Goal: Obtain resource: Download file/media

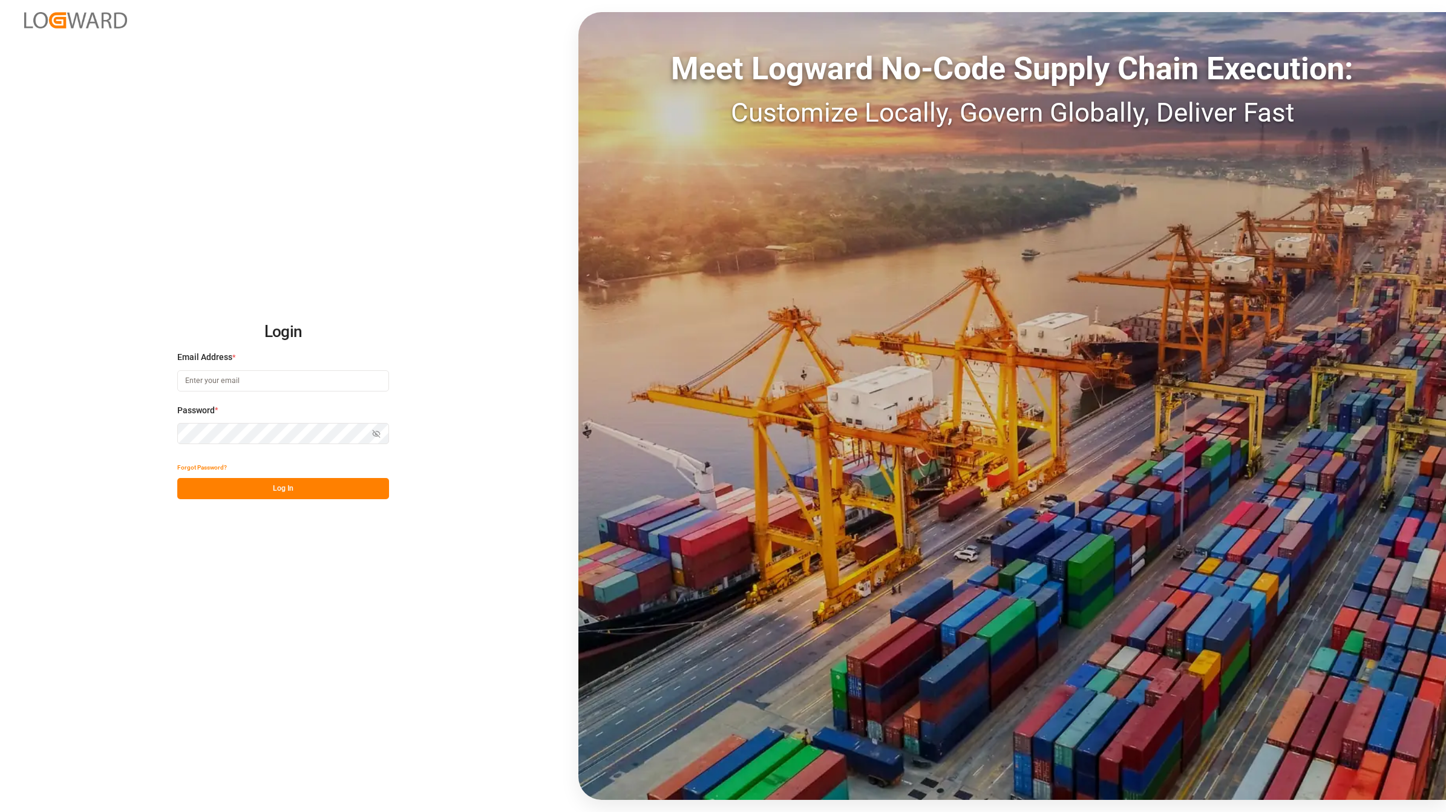
type input "[EMAIL_ADDRESS][DOMAIN_NAME]"
click at [221, 482] on button "Log In" at bounding box center [283, 488] width 212 height 21
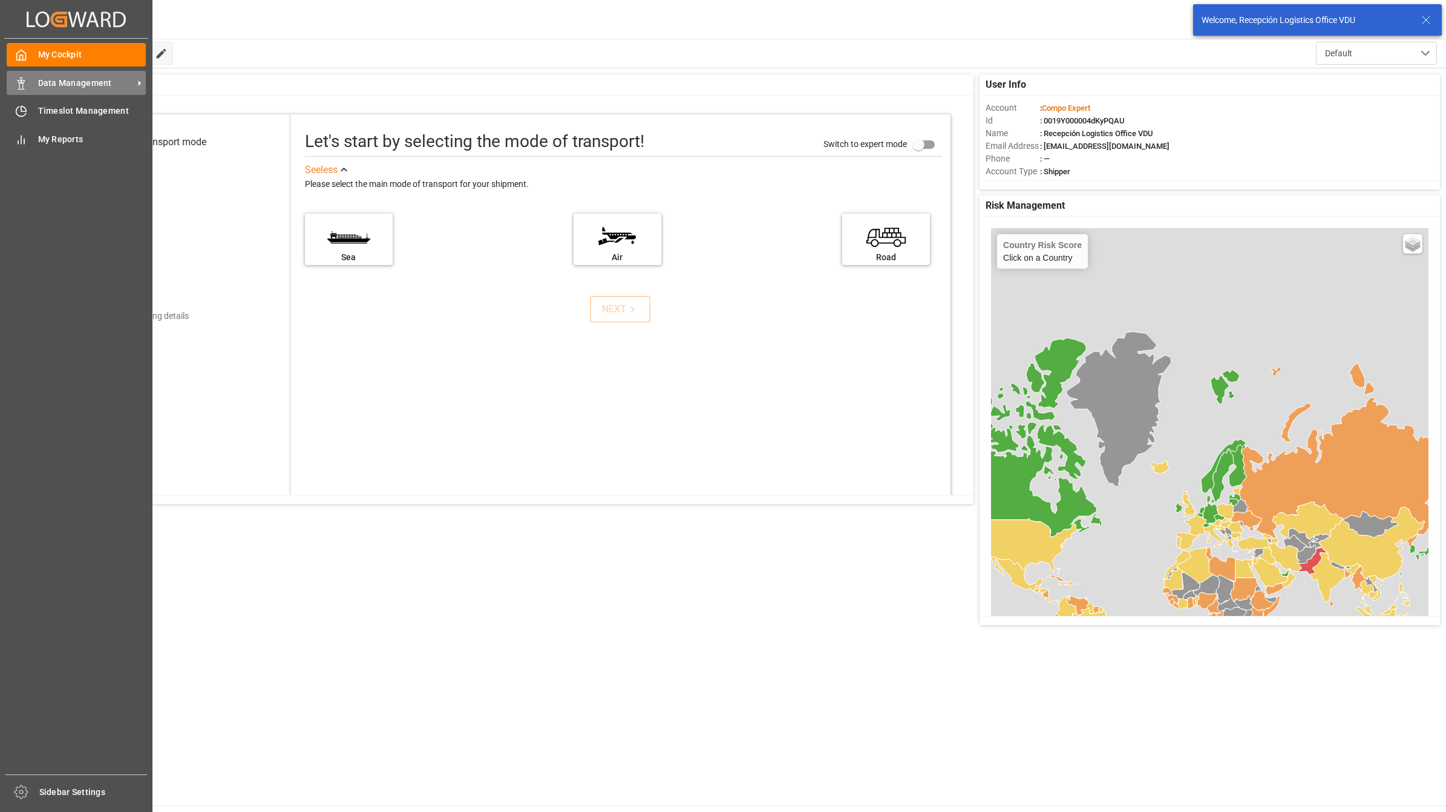
click at [30, 82] on div "Data Management Data Management" at bounding box center [76, 83] width 139 height 24
click at [29, 80] on div "Data Management Data Management" at bounding box center [76, 83] width 139 height 24
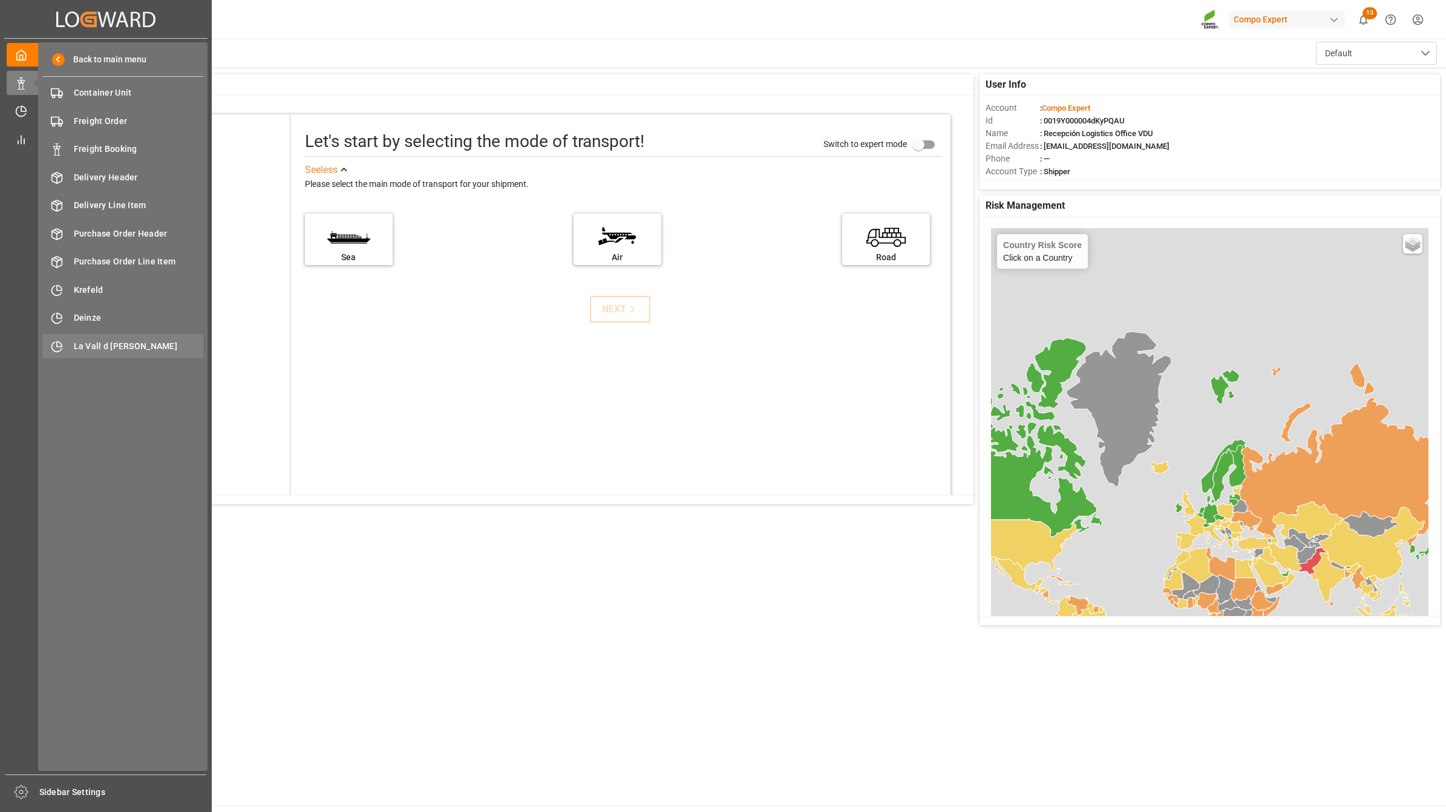
click at [100, 336] on div "La Vall d Uixo [GEOGRAPHIC_DATA]" at bounding box center [122, 346] width 161 height 24
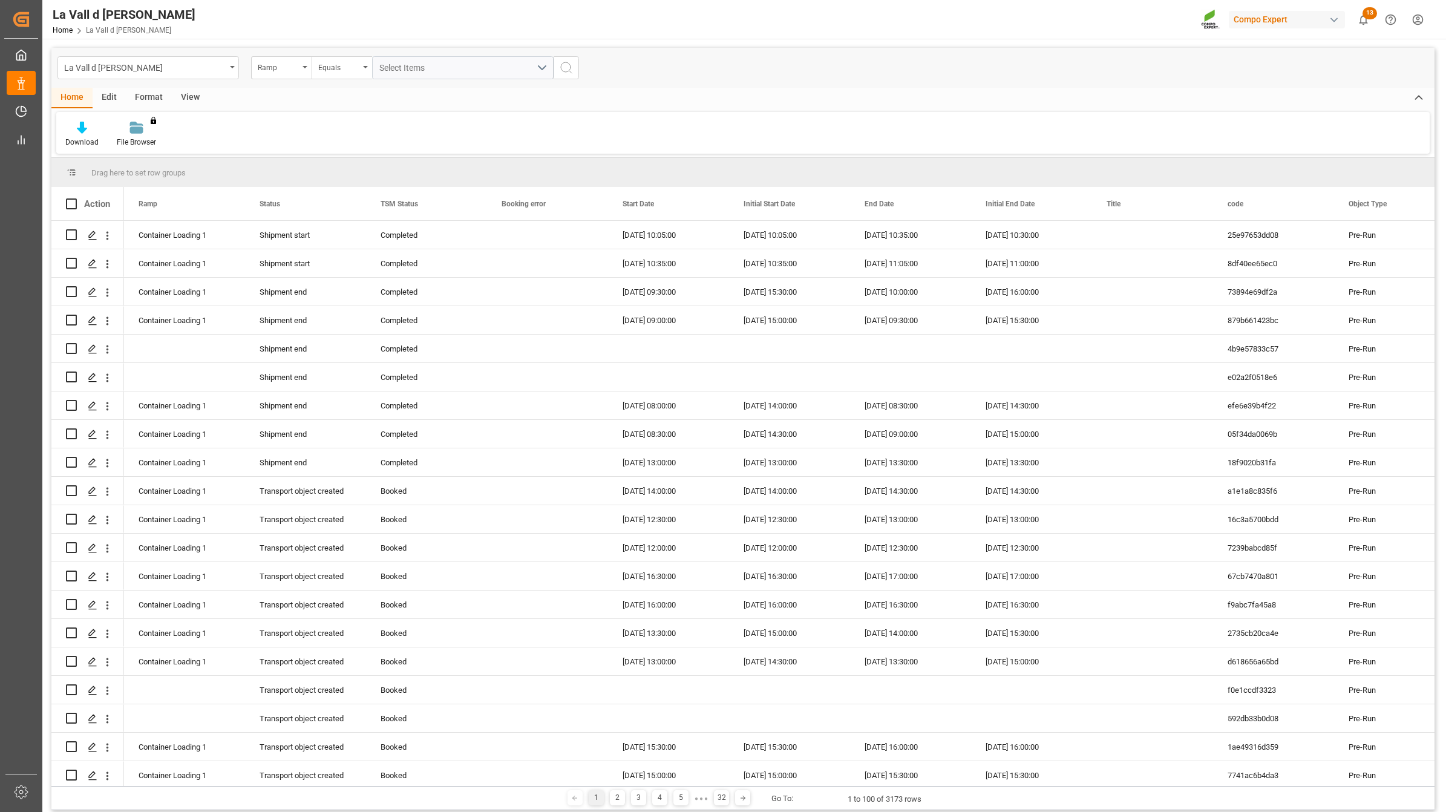
click at [334, 94] on div "Home Edit Format View" at bounding box center [742, 98] width 1383 height 21
click at [195, 95] on div "View" at bounding box center [190, 98] width 37 height 21
click at [130, 149] on div "Default Standard Templates Save Template Reset Template" at bounding box center [742, 133] width 1373 height 42
click at [135, 135] on div "Standard Templates" at bounding box center [137, 134] width 79 height 27
click at [163, 171] on div "VDU Overview Carretileros" at bounding box center [170, 171] width 106 height 13
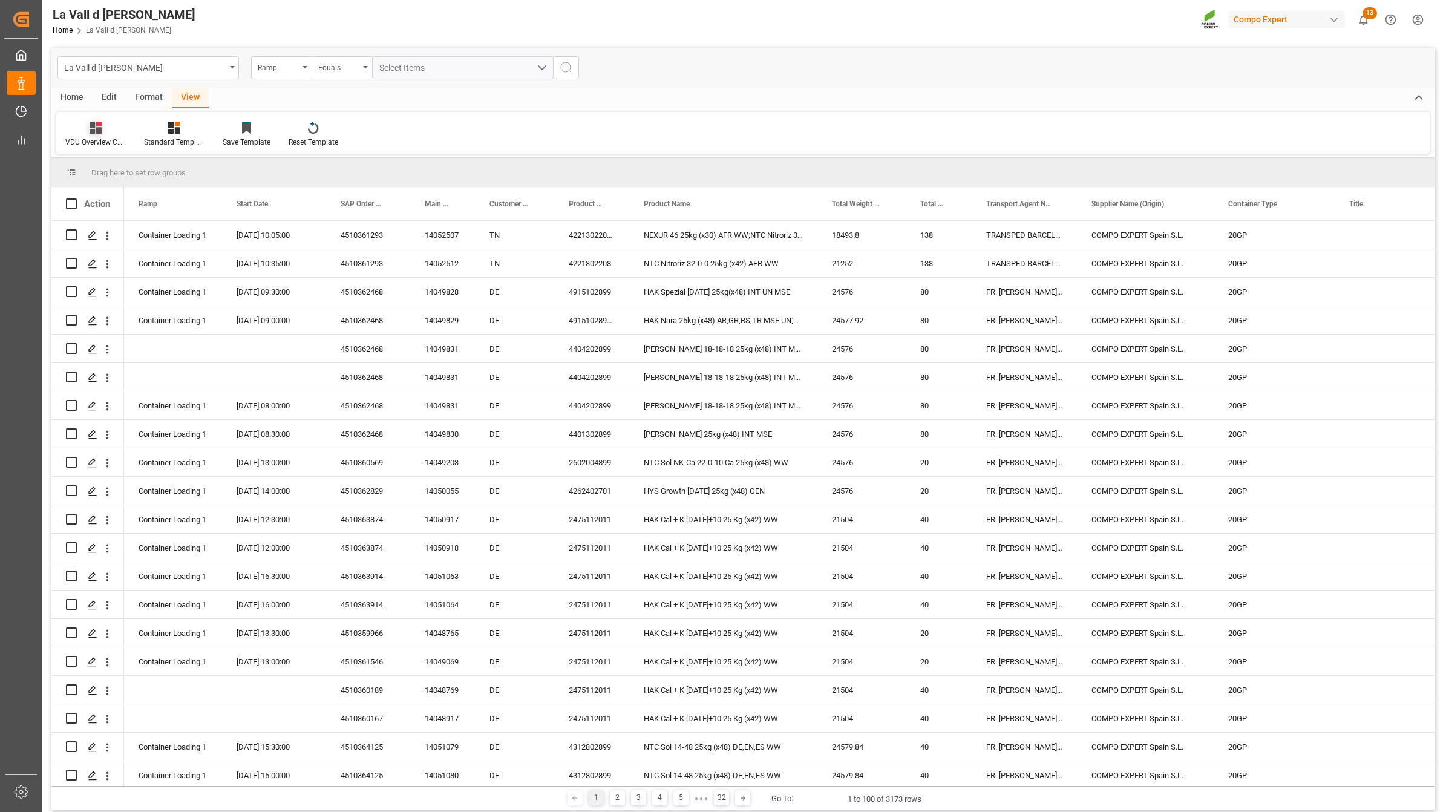
click at [91, 133] on icon at bounding box center [96, 128] width 12 height 12
click at [168, 128] on icon at bounding box center [174, 128] width 12 height 12
click at [188, 168] on div "VDU Overview Carretileros" at bounding box center [207, 171] width 106 height 13
click at [293, 67] on div "Ramp" at bounding box center [278, 66] width 41 height 14
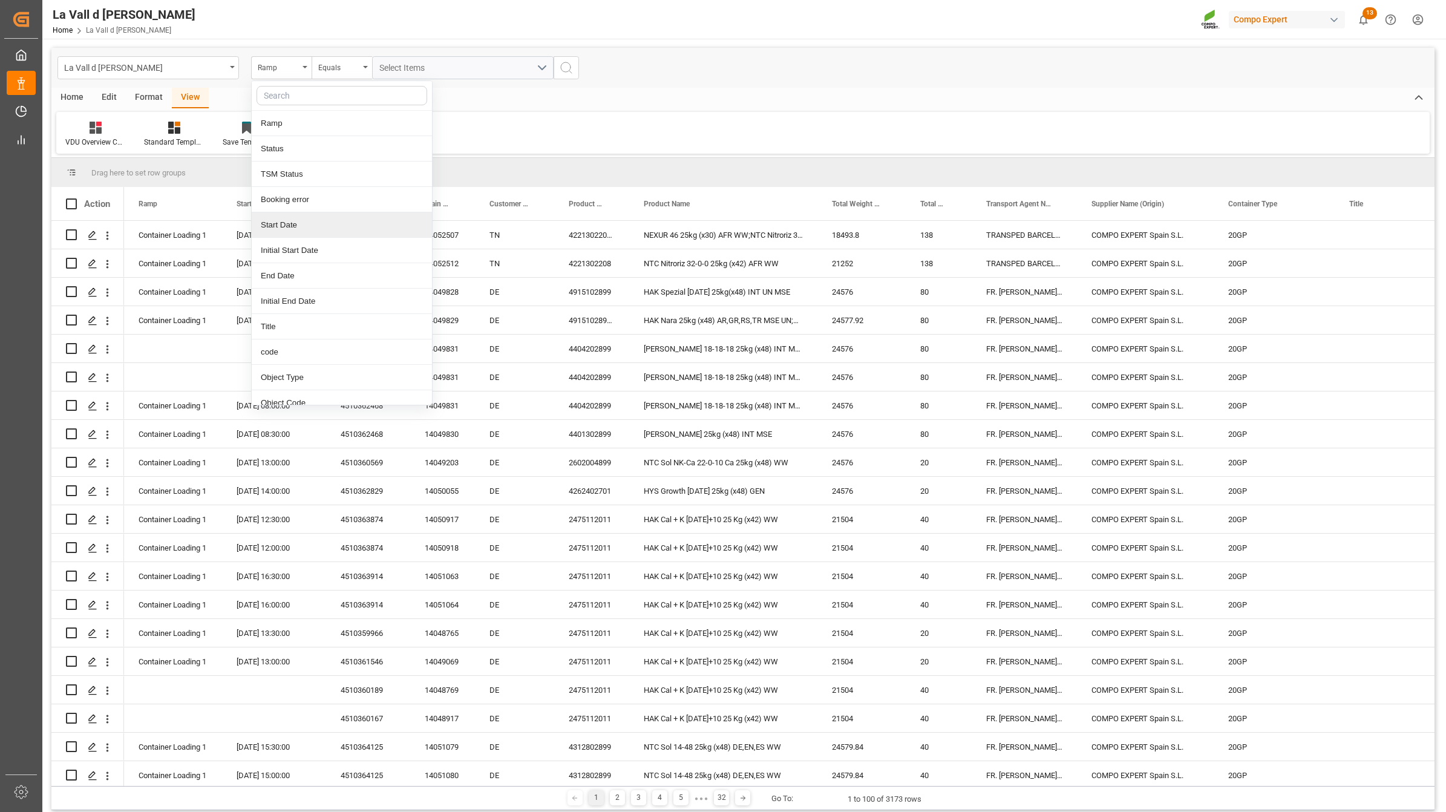
click at [298, 224] on div "Start Date" at bounding box center [342, 224] width 180 height 25
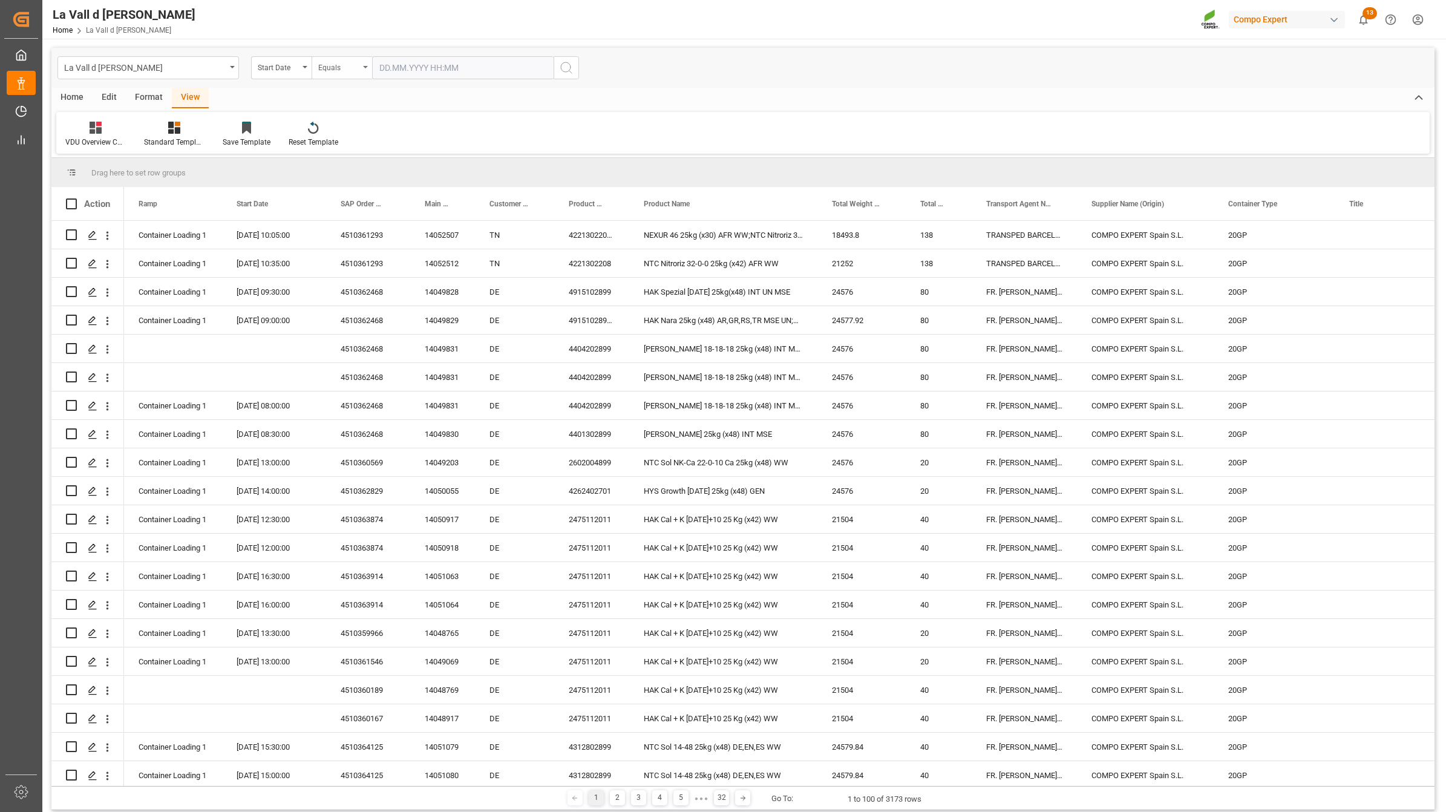
click at [364, 68] on div "Equals" at bounding box center [342, 67] width 60 height 23
click at [343, 224] on div "In range" at bounding box center [402, 224] width 180 height 25
click at [406, 73] on input "text" at bounding box center [417, 67] width 91 height 23
drag, startPoint x: 388, startPoint y: 234, endPoint x: 389, endPoint y: 227, distance: 6.8
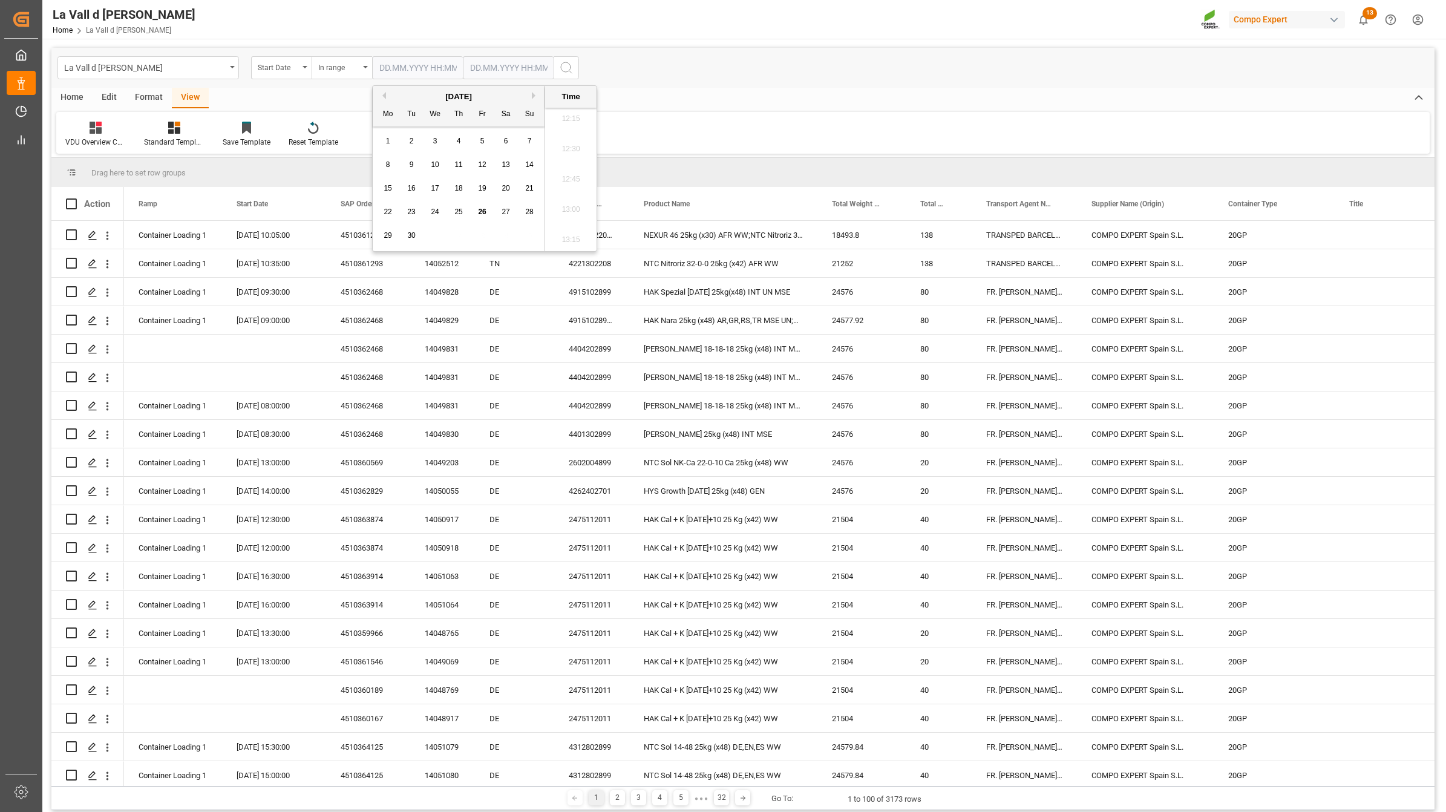
click at [388, 234] on span "29" at bounding box center [388, 235] width 8 height 8
type input "[DATE] 00:00"
click at [490, 62] on input "text" at bounding box center [508, 67] width 91 height 23
click at [472, 236] on div "29" at bounding box center [478, 236] width 15 height 15
type input "[DATE] 00:00"
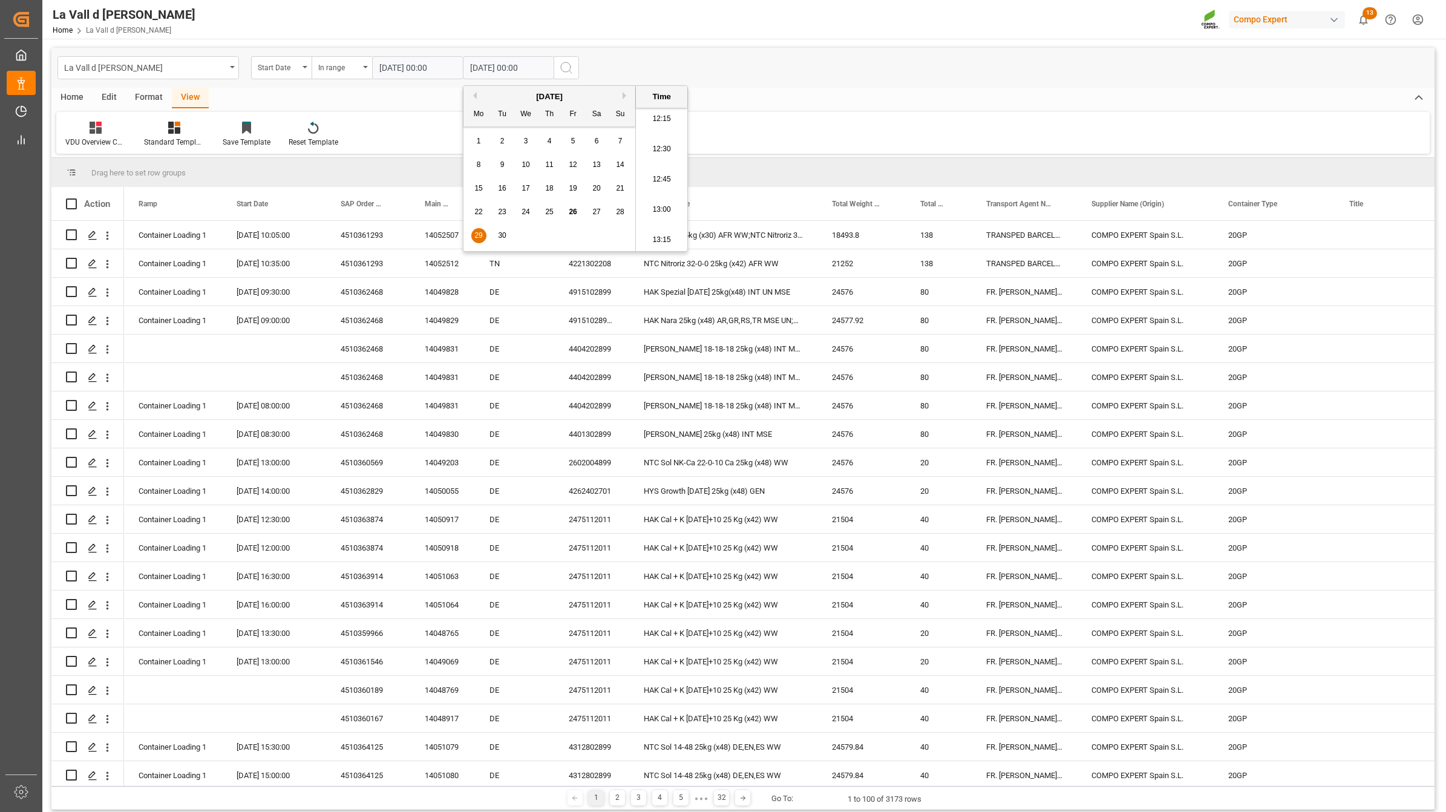
click at [567, 70] on icon "search button" at bounding box center [566, 67] width 15 height 15
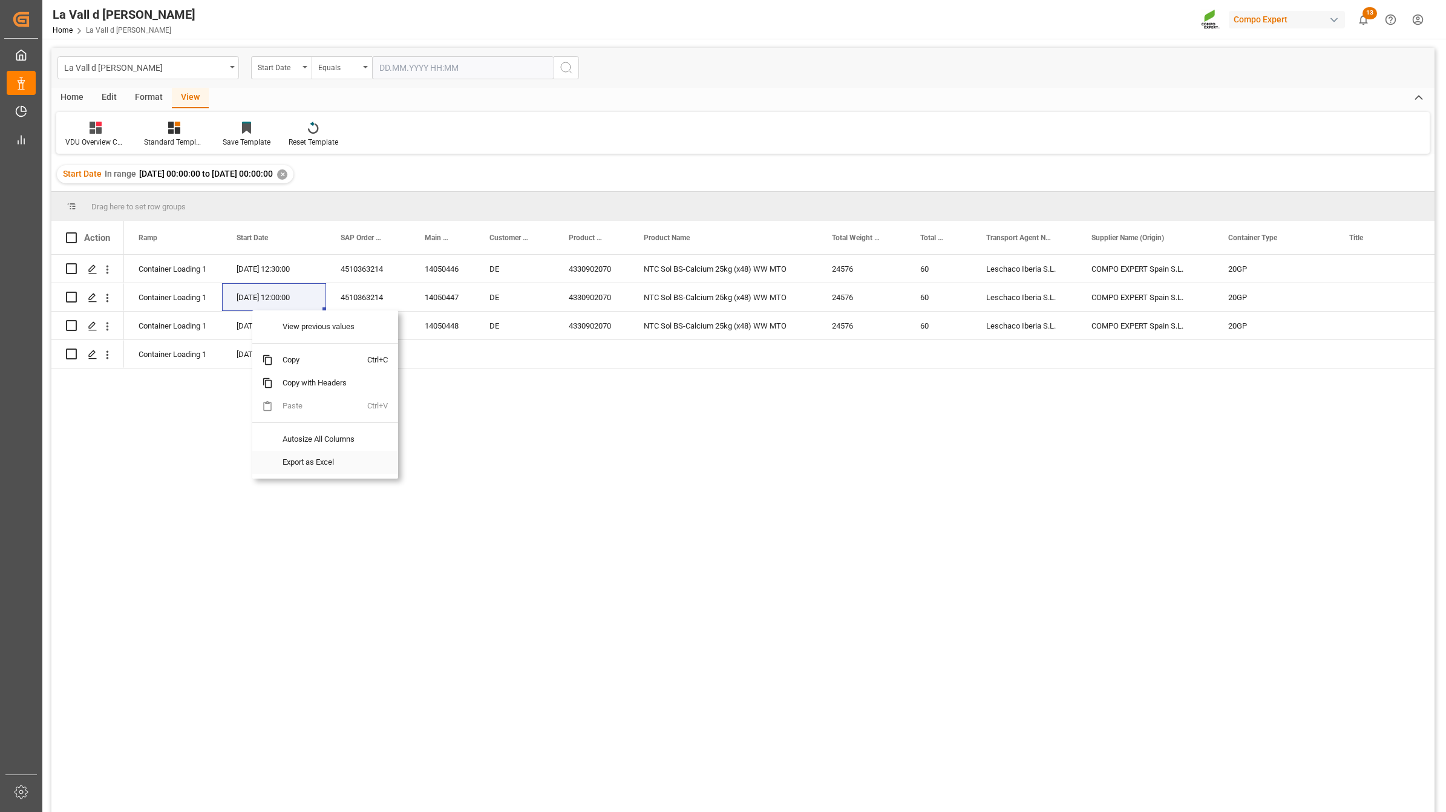
click at [342, 452] on span "Export as Excel" at bounding box center [320, 462] width 94 height 23
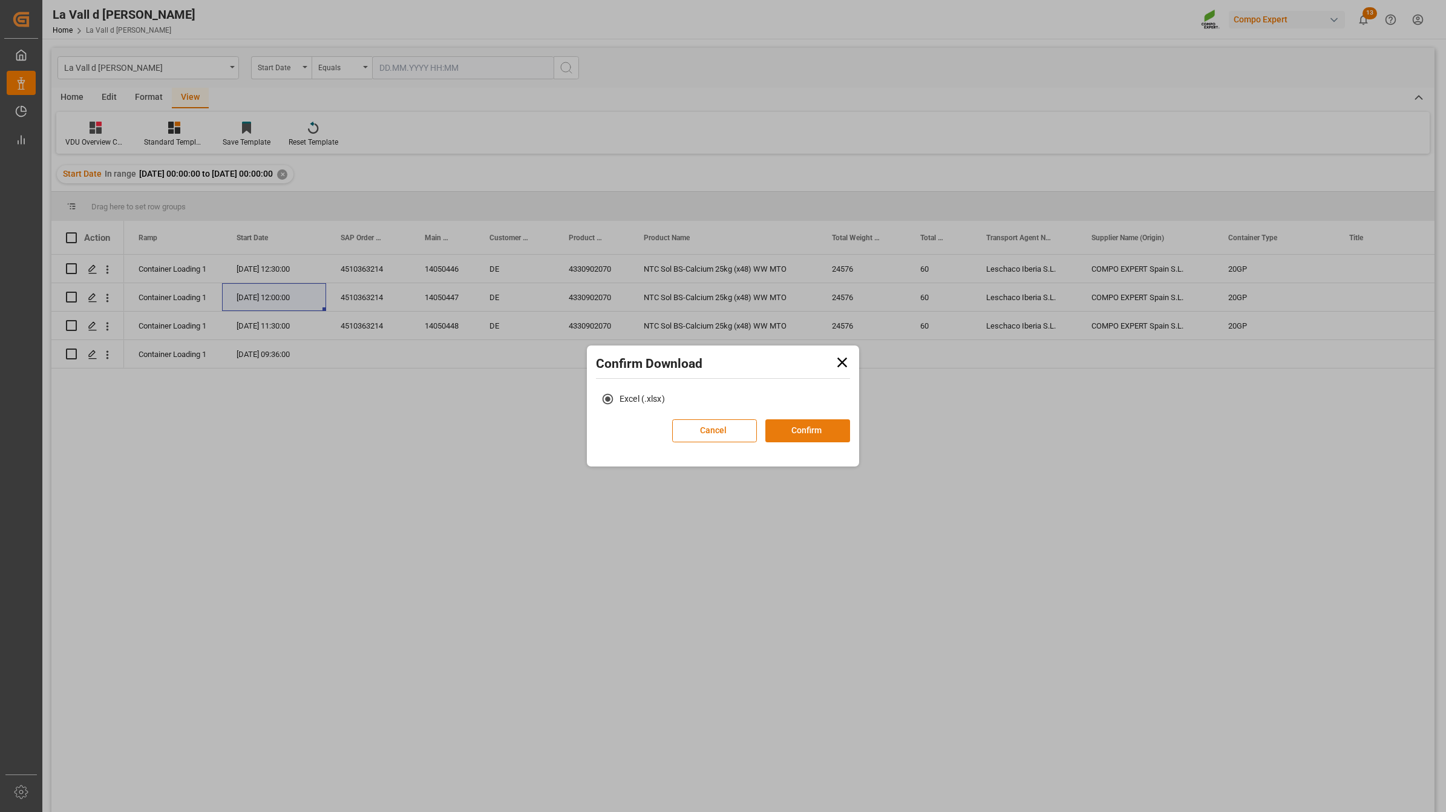
click at [812, 434] on button "Confirm" at bounding box center [807, 430] width 85 height 23
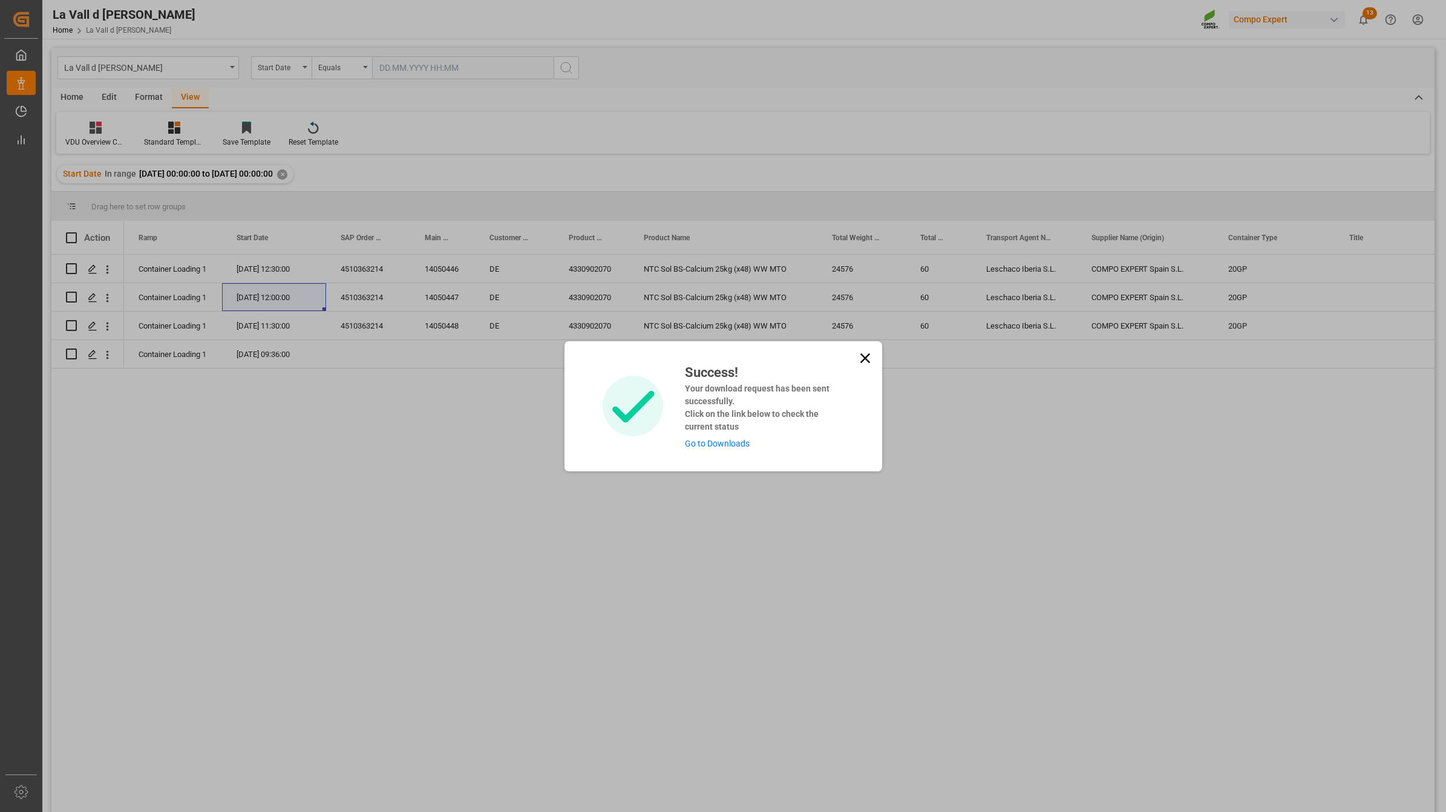
click at [733, 445] on link "Go to Downloads" at bounding box center [717, 444] width 65 height 10
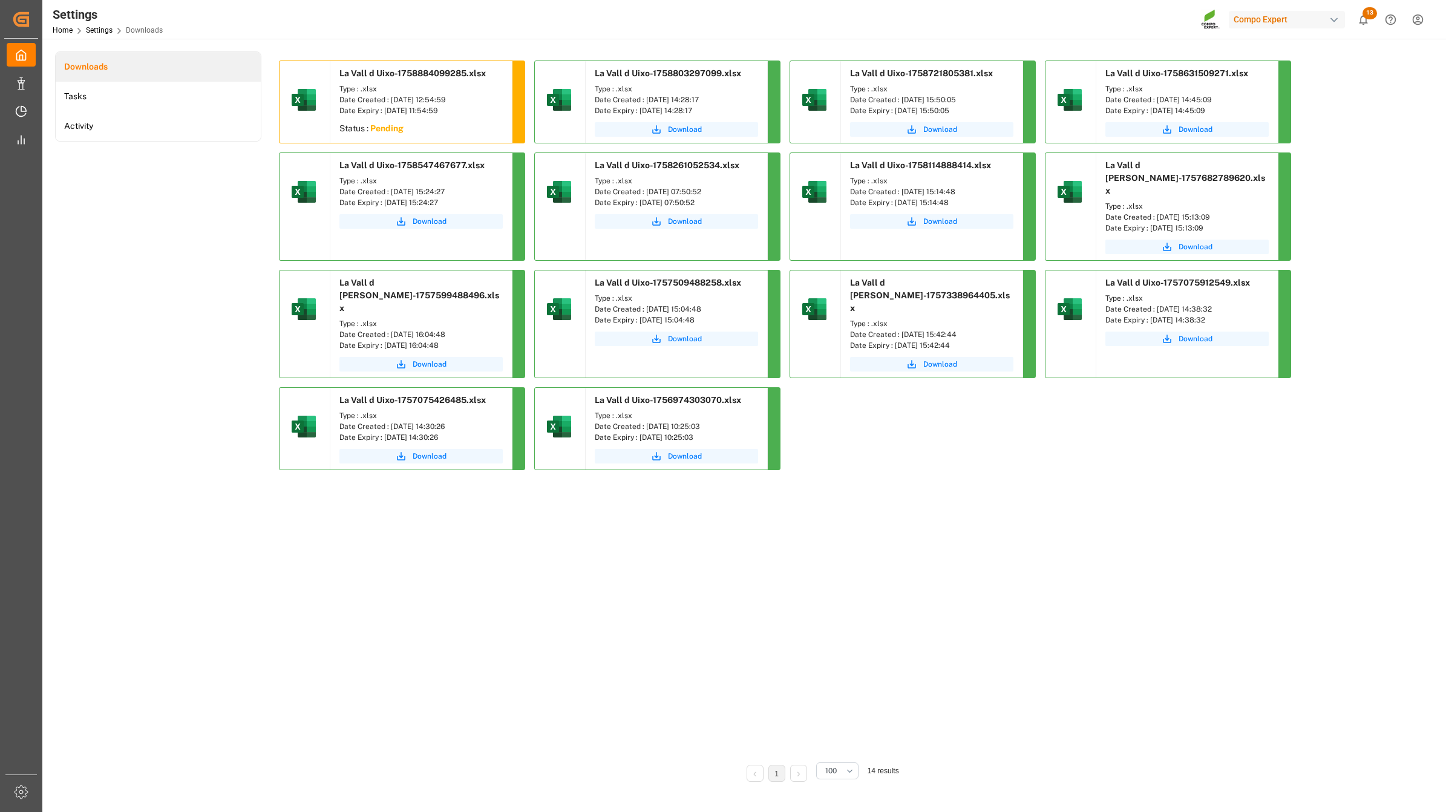
drag, startPoint x: 383, startPoint y: 127, endPoint x: 524, endPoint y: 545, distance: 441.1
click at [524, 545] on div "La Vall d Uixo-1758884099285.xlsx Type : .xlsx Date Created : [DATE] 12:54:59 D…" at bounding box center [820, 405] width 1082 height 691
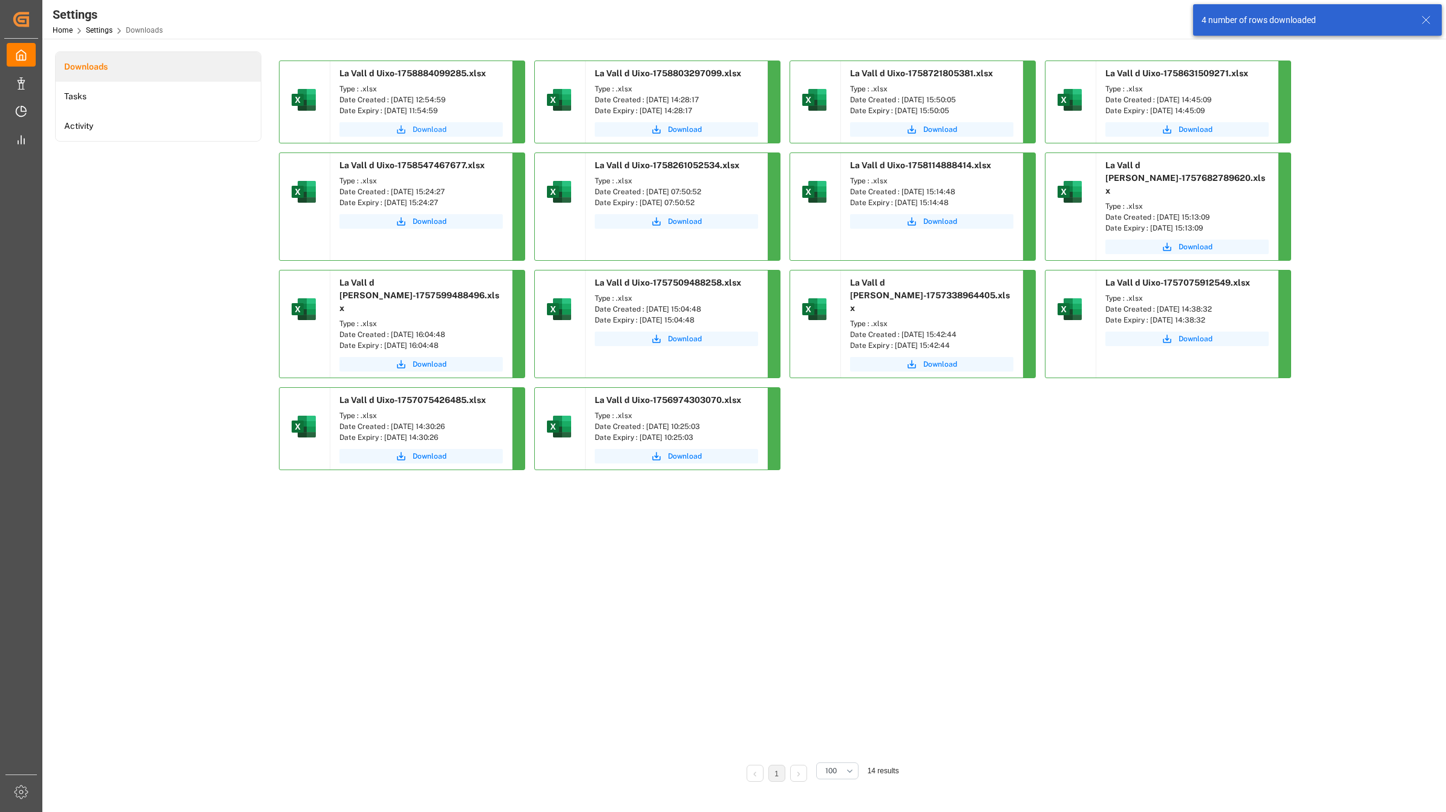
click at [433, 128] on span "Download" at bounding box center [430, 129] width 34 height 11
